Goal: Find specific page/section: Find specific page/section

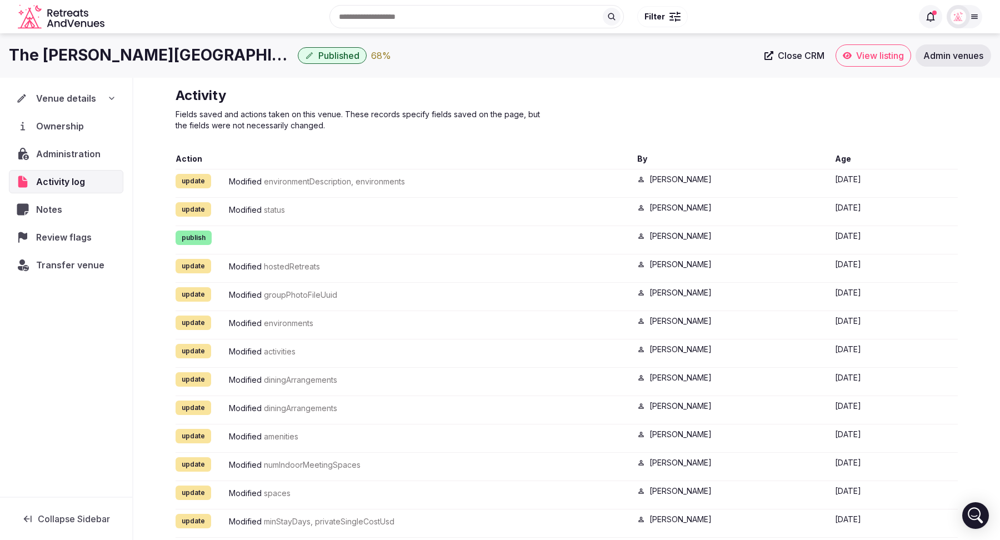
click at [67, 20] on icon "Retreats and Venues company logo" at bounding box center [65, 23] width 6 height 8
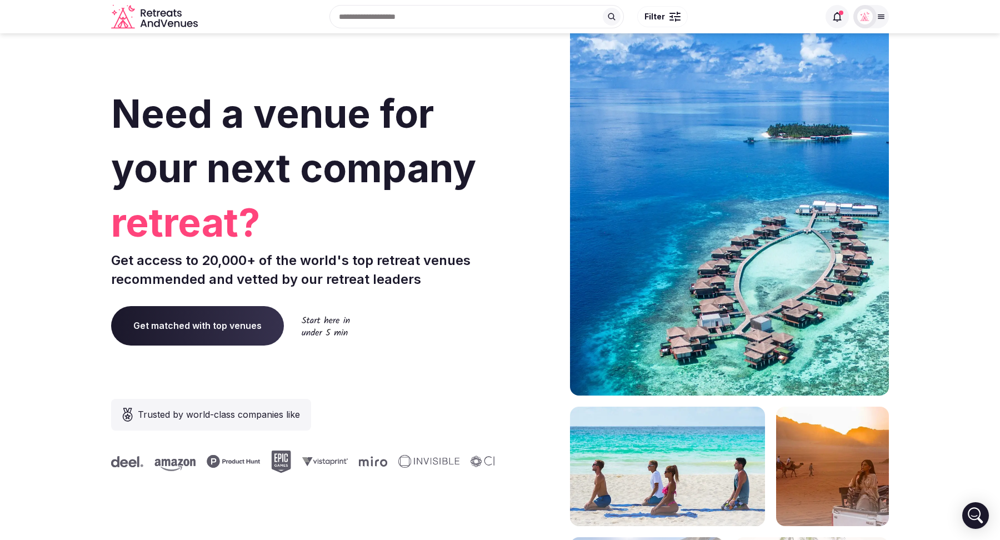
click at [660, 13] on span "Filter" at bounding box center [655, 16] width 21 height 11
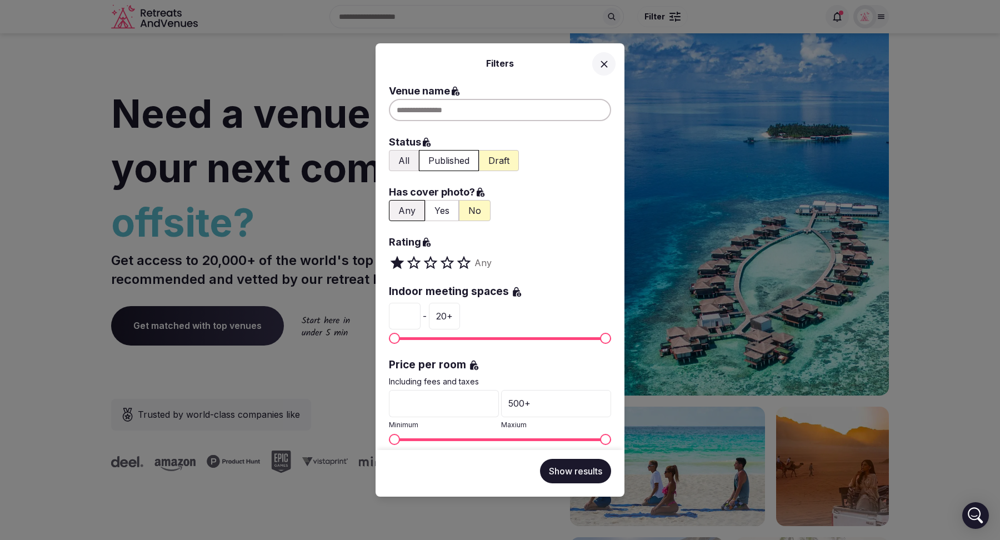
click at [602, 64] on icon at bounding box center [605, 64] width 12 height 12
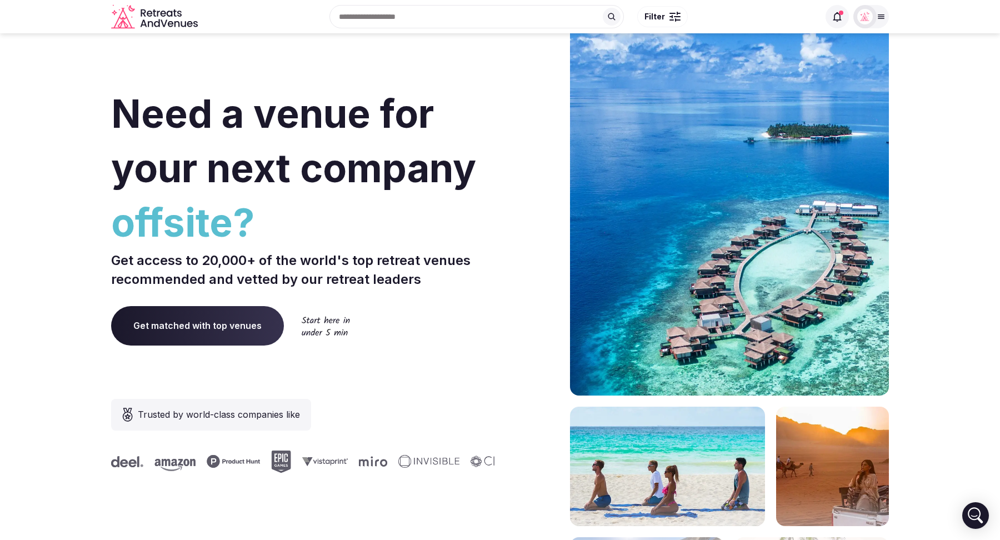
click at [391, 16] on div "Recent searches [GEOGRAPHIC_DATA], [GEOGRAPHIC_DATA] [GEOGRAPHIC_DATA], [GEOGRA…" at bounding box center [510, 17] width 617 height 48
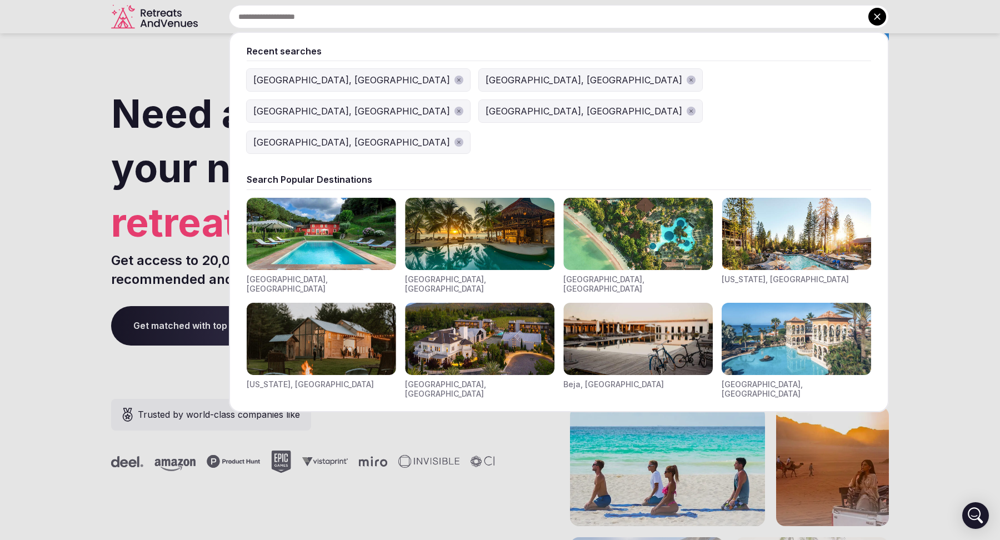
click at [450, 104] on div "[GEOGRAPHIC_DATA], [GEOGRAPHIC_DATA]" at bounding box center [351, 110] width 197 height 13
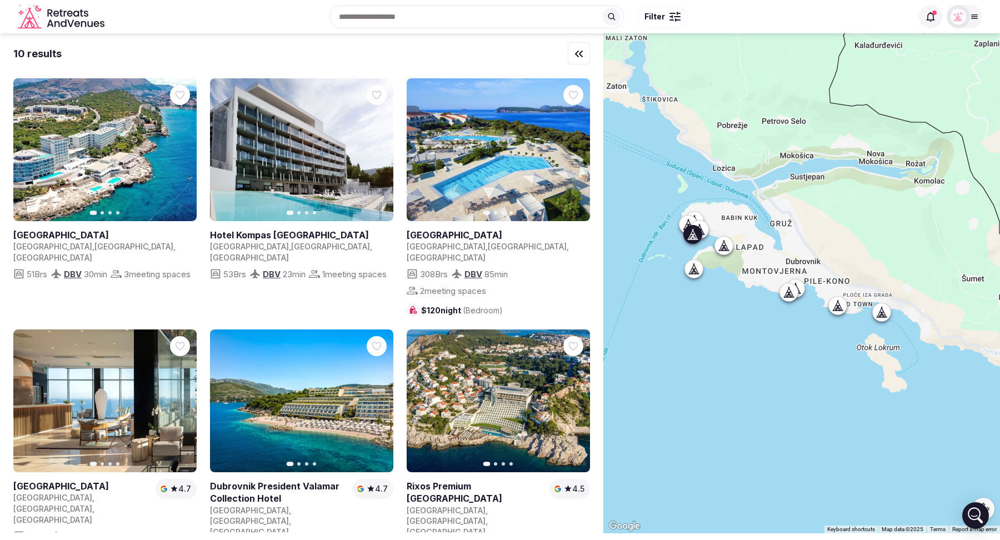
click at [179, 149] on icon "button" at bounding box center [181, 150] width 9 height 9
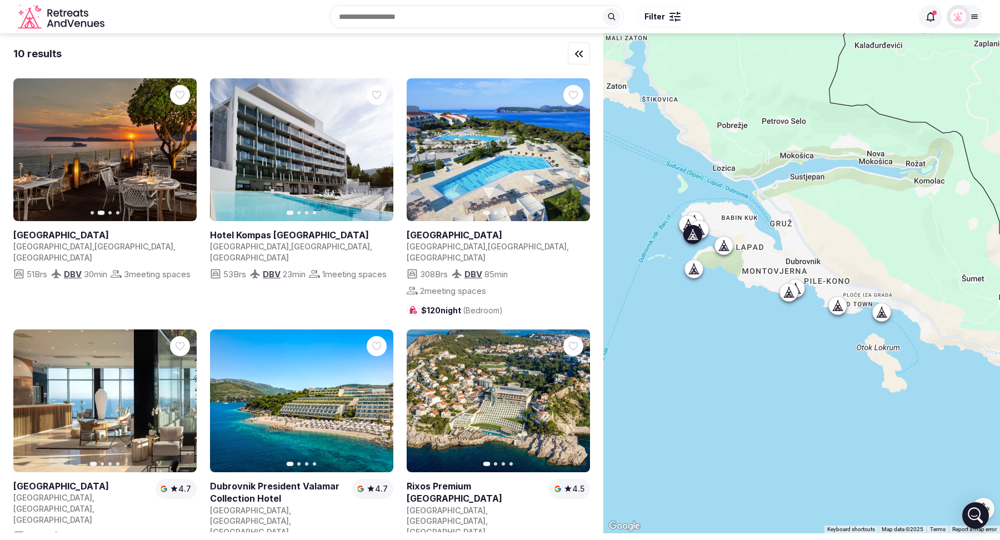
click at [179, 149] on icon "button" at bounding box center [181, 150] width 9 height 9
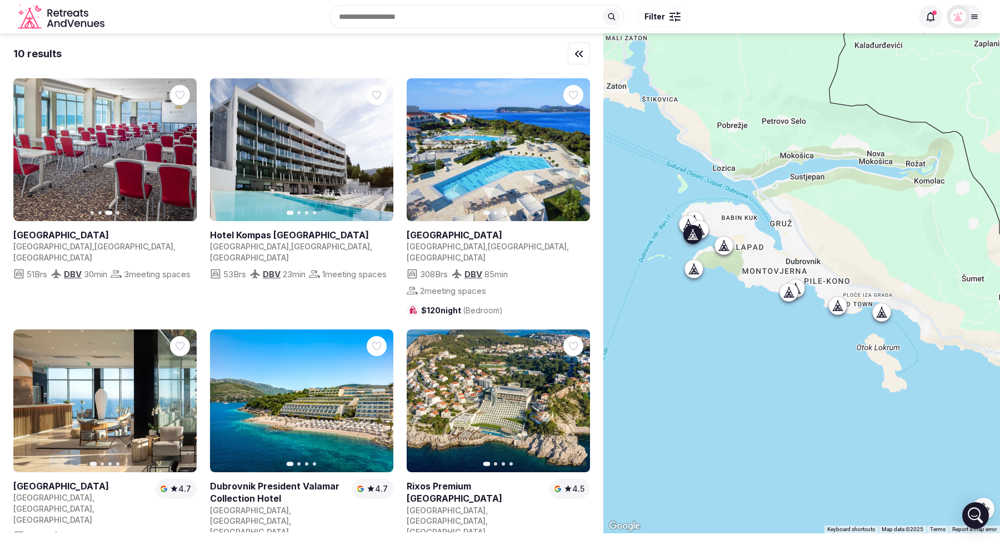
click at [179, 149] on icon "button" at bounding box center [181, 150] width 9 height 9
